Goal: Task Accomplishment & Management: Manage account settings

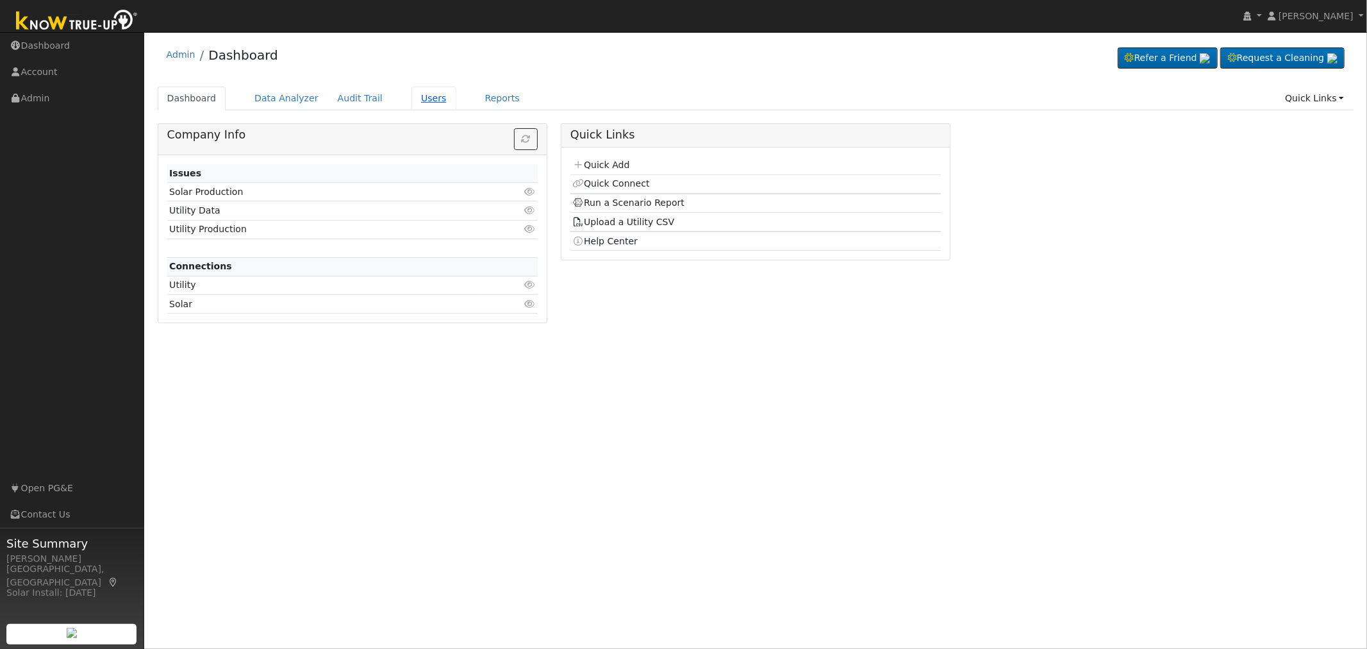
click at [417, 101] on link "Users" at bounding box center [434, 99] width 45 height 24
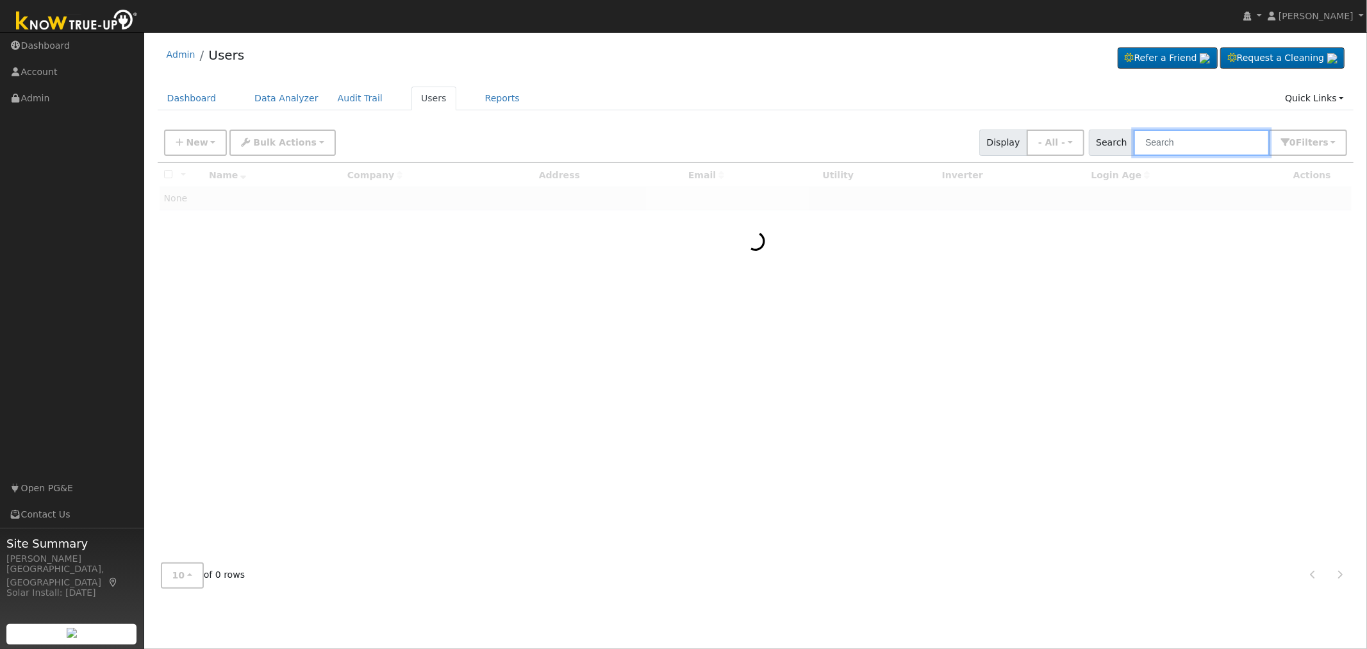
click at [1179, 137] on input "text" at bounding box center [1202, 142] width 136 height 26
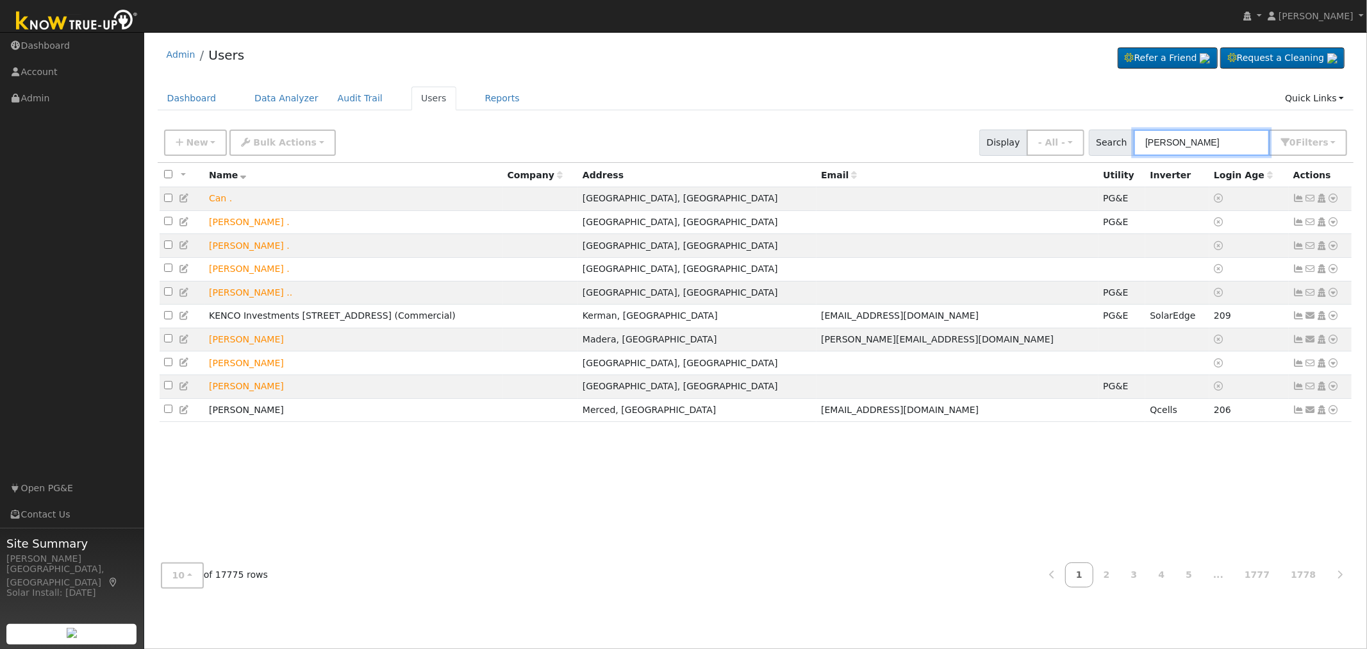
type input "[PERSON_NAME]"
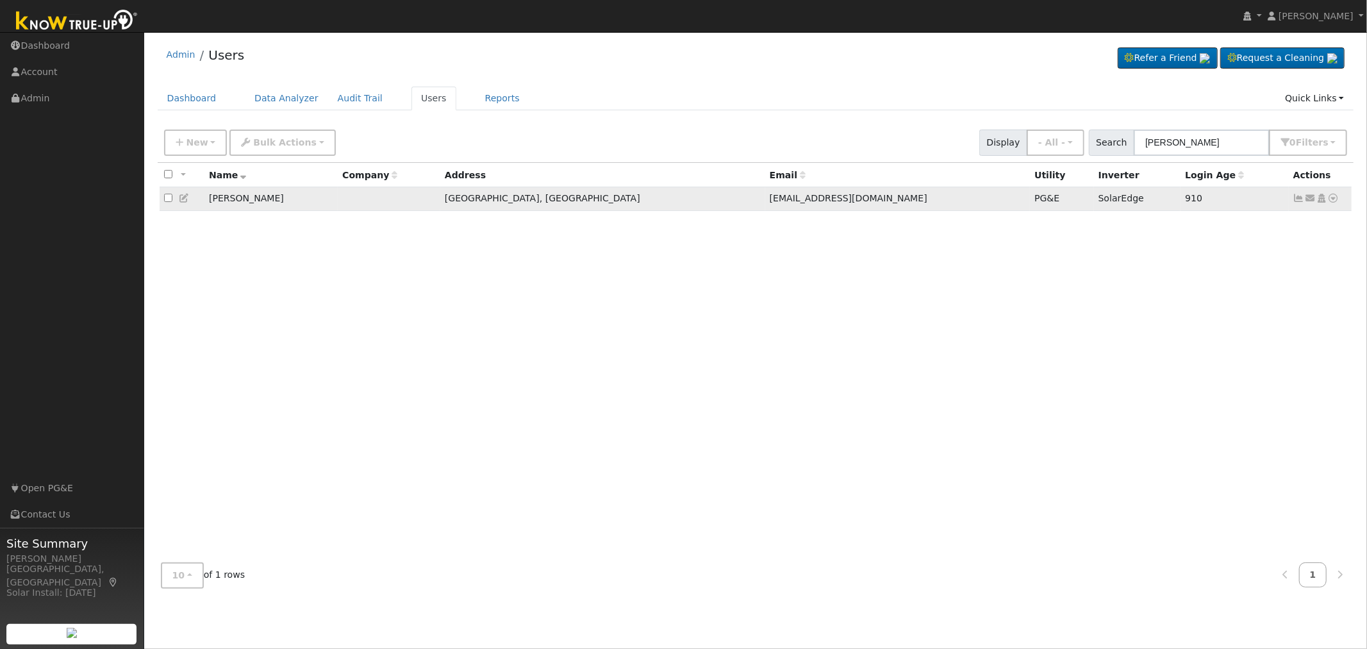
click at [1322, 202] on icon at bounding box center [1322, 198] width 12 height 9
